Goal: Transaction & Acquisition: Purchase product/service

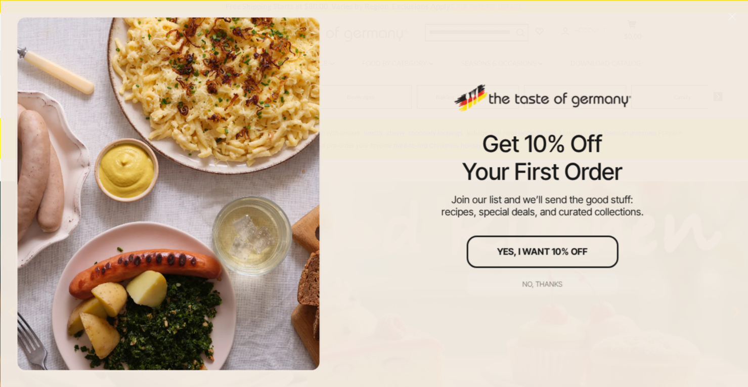
click at [531, 288] on button "No, thanks" at bounding box center [542, 283] width 152 height 22
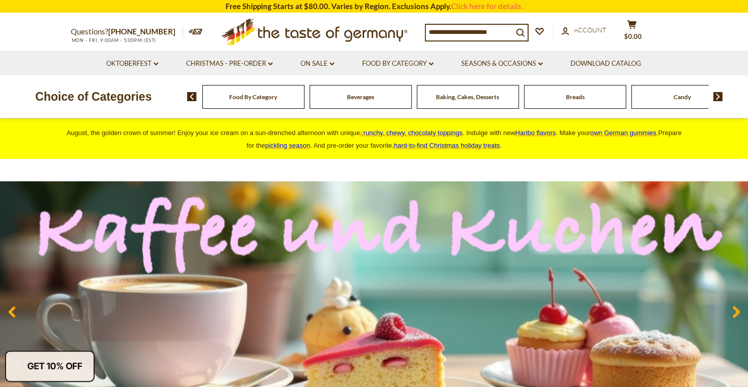
click at [193, 98] on img at bounding box center [192, 96] width 10 height 9
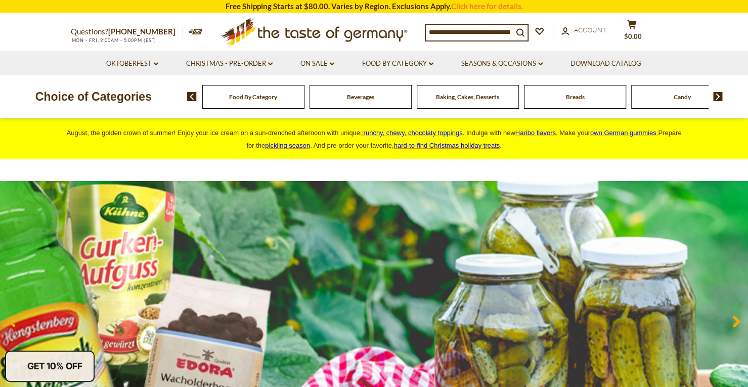
click at [252, 102] on div "Food By Category" at bounding box center [253, 97] width 102 height 24
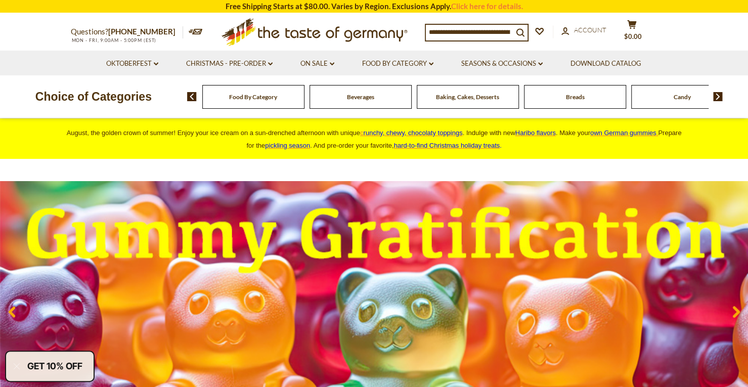
click at [720, 98] on img at bounding box center [718, 96] width 10 height 9
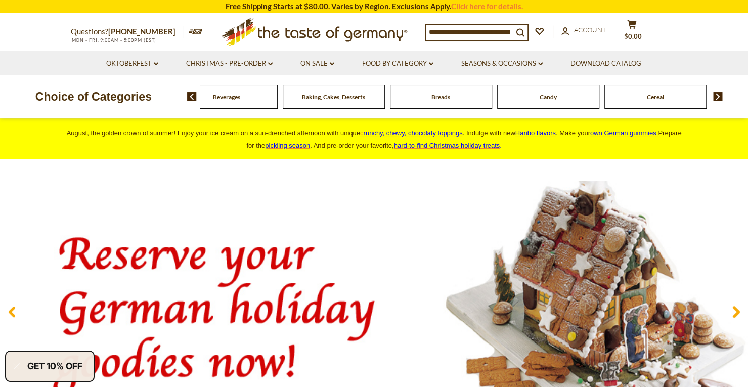
click at [720, 98] on img at bounding box center [718, 96] width 10 height 9
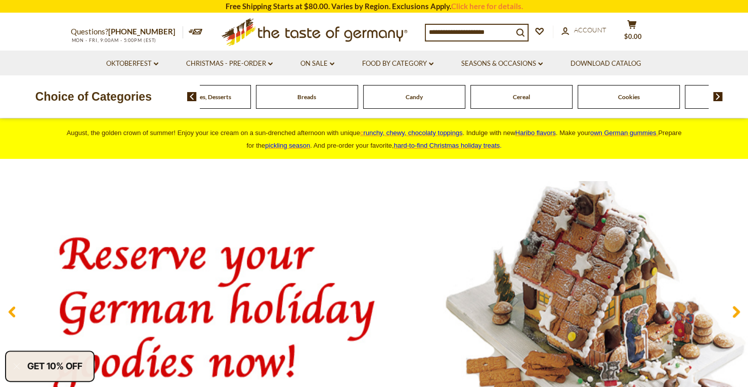
click at [720, 98] on img at bounding box center [718, 96] width 10 height 9
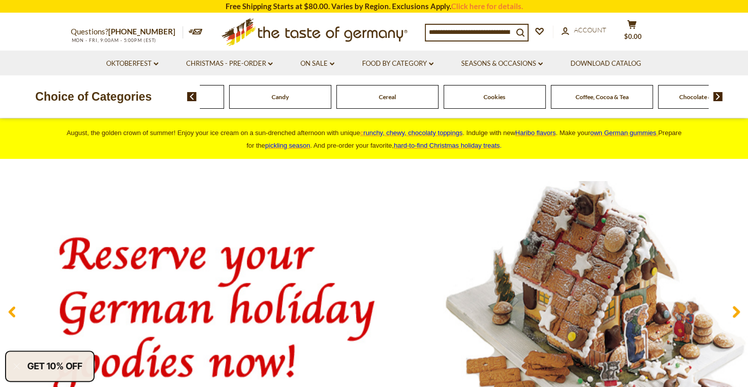
click at [720, 98] on img at bounding box center [718, 96] width 10 height 9
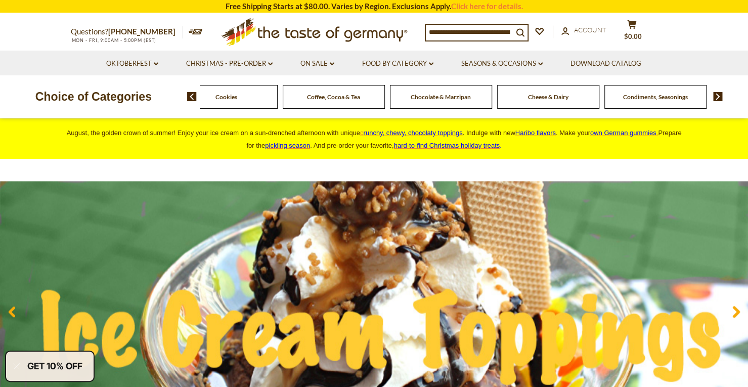
click at [720, 96] on img at bounding box center [718, 96] width 10 height 9
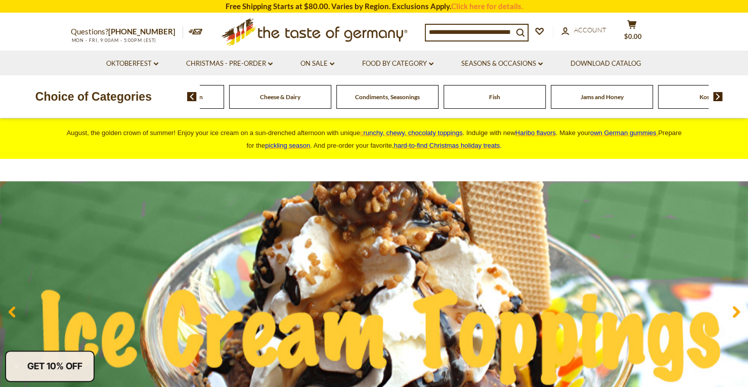
click at [717, 97] on img at bounding box center [718, 96] width 10 height 9
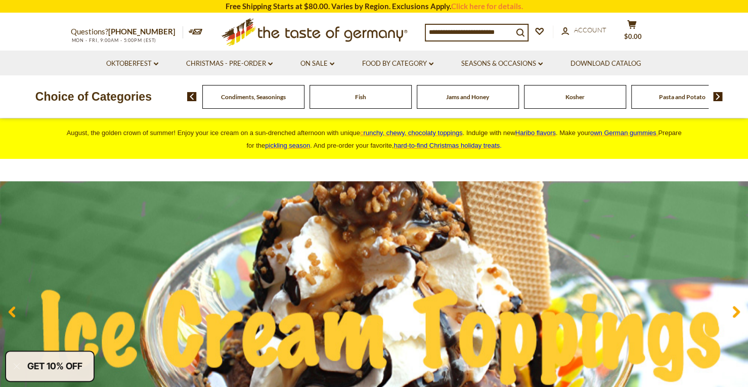
click at [717, 97] on img at bounding box center [718, 96] width 10 height 9
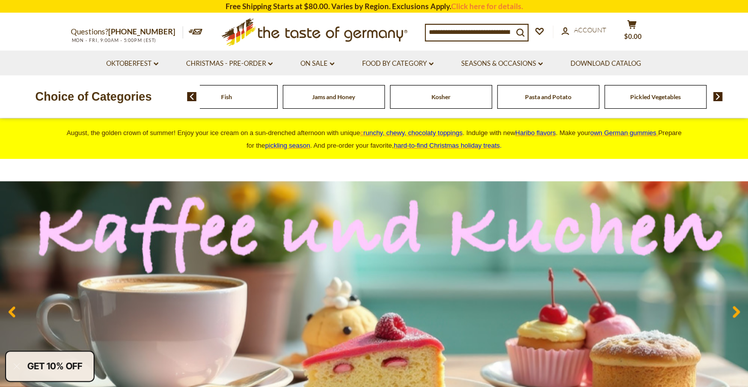
click at [717, 97] on img at bounding box center [718, 96] width 10 height 9
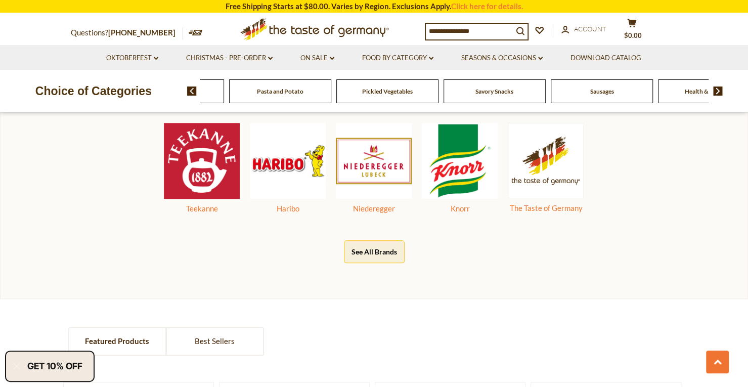
scroll to position [508, 0]
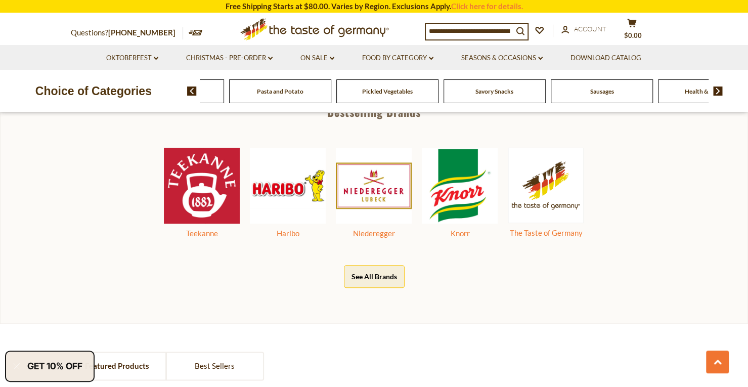
click at [604, 91] on span "Sausages" at bounding box center [601, 91] width 24 height 8
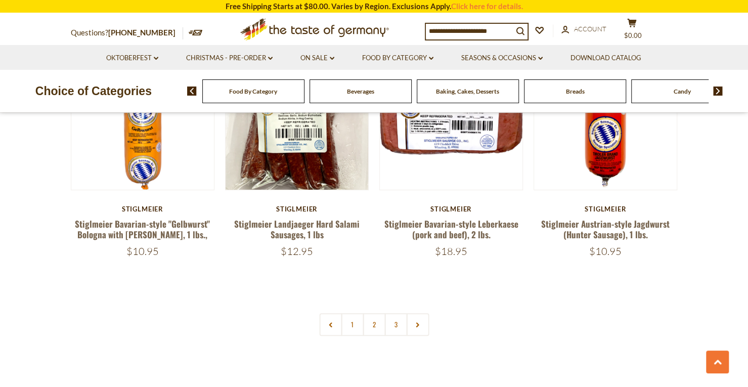
scroll to position [2395, 0]
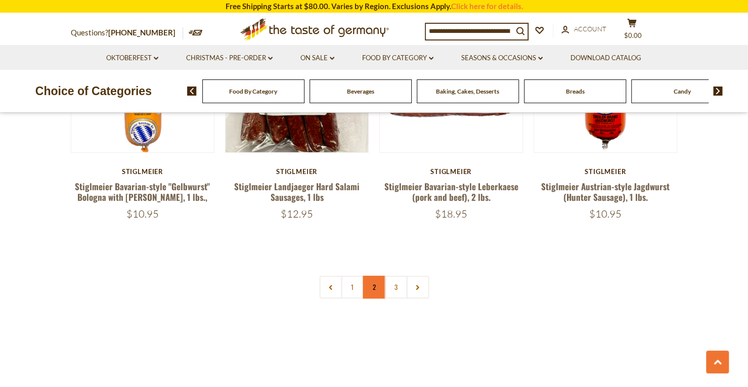
click at [372, 275] on link "2" at bounding box center [373, 286] width 23 height 23
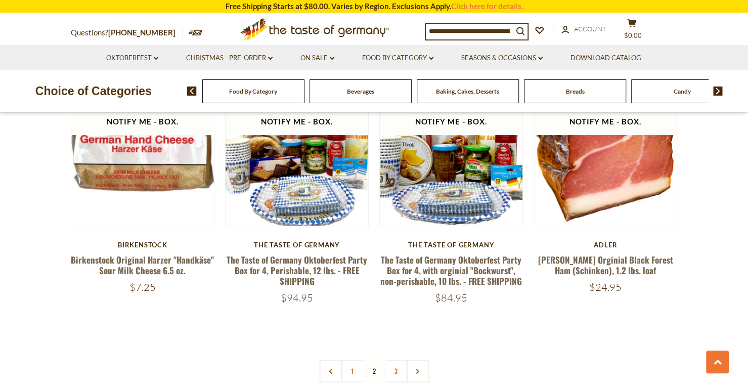
scroll to position [2332, 0]
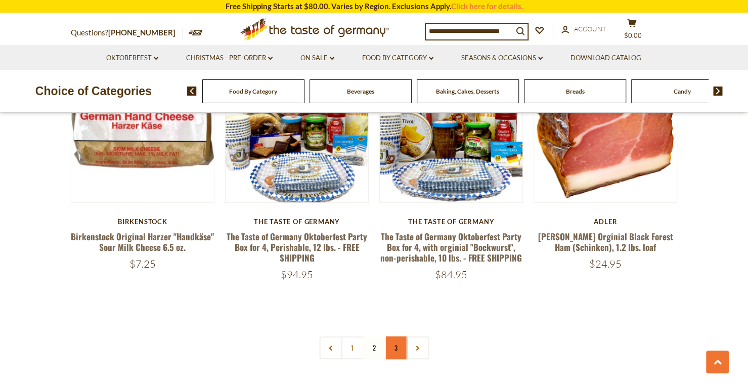
click at [402, 336] on link "3" at bounding box center [395, 347] width 23 height 23
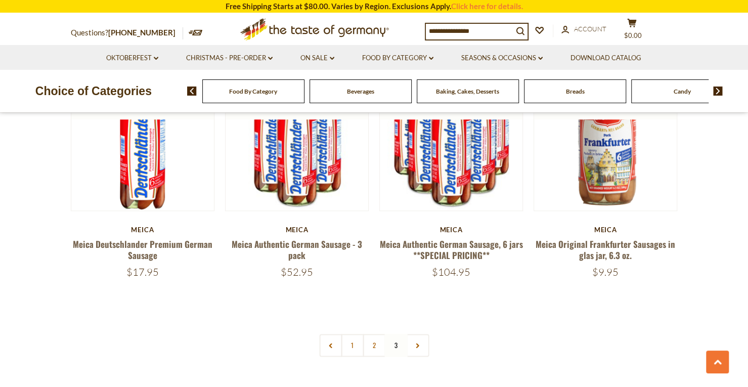
scroll to position [703, 0]
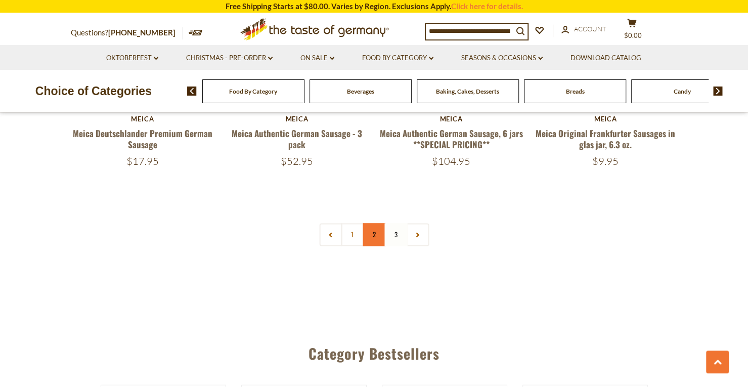
click at [365, 235] on link "2" at bounding box center [373, 234] width 23 height 23
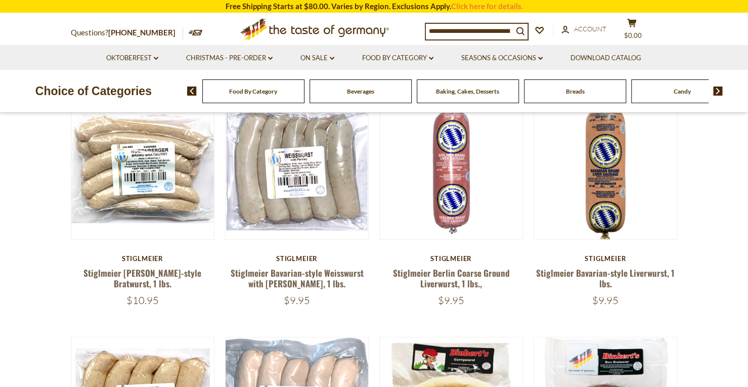
scroll to position [329, 0]
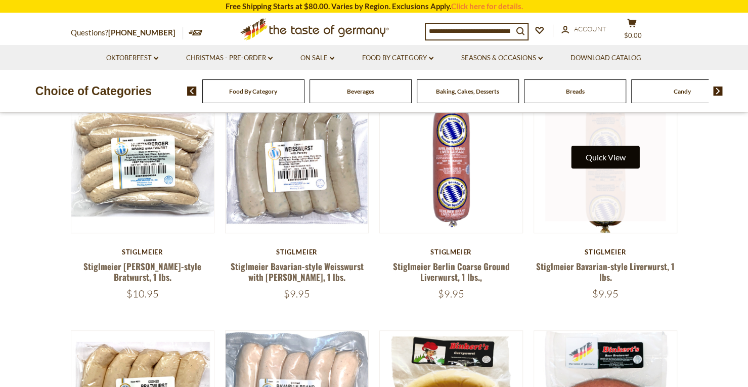
click at [612, 158] on button "Quick View" at bounding box center [605, 157] width 68 height 23
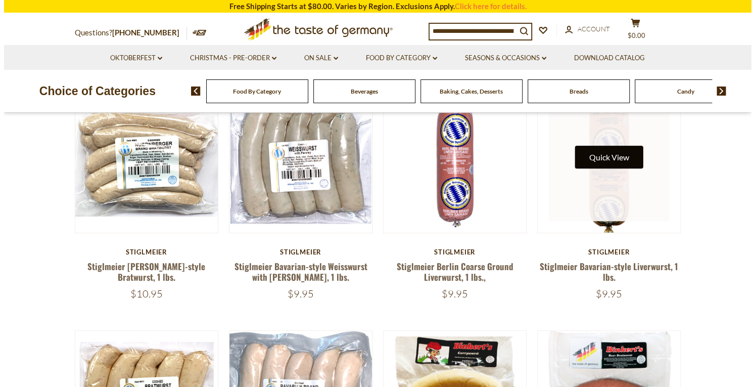
scroll to position [331, 0]
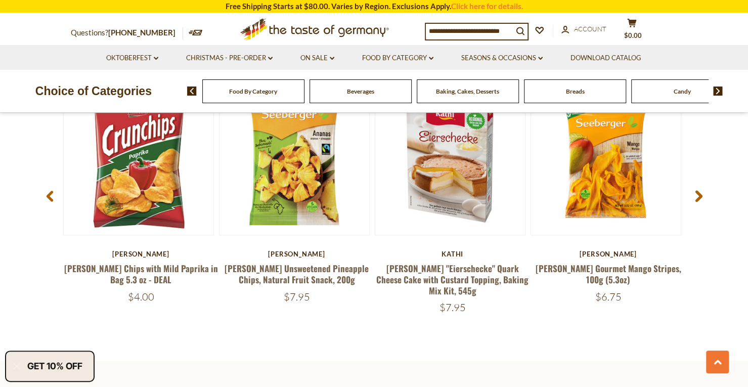
scroll to position [1061, 0]
